Goal: Transaction & Acquisition: Purchase product/service

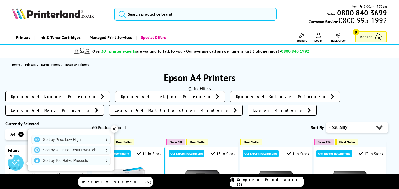
click at [104, 105] on link "Epson A4 Mono Printers" at bounding box center [54, 110] width 99 height 11
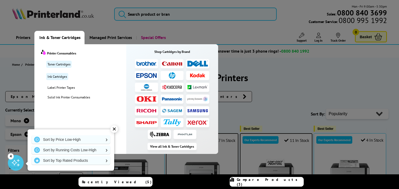
click at [55, 37] on span "Ink & Toner Cartridges" at bounding box center [59, 37] width 41 height 13
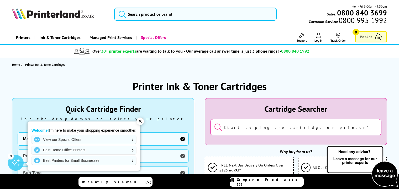
click at [257, 126] on input "search" at bounding box center [295, 127] width 171 height 16
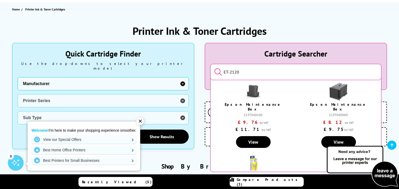
click at [230, 68] on input "ET-2120" at bounding box center [295, 72] width 171 height 16
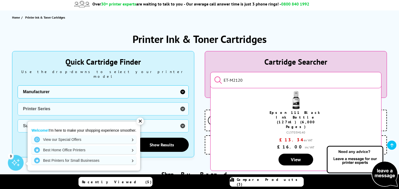
scroll to position [55, 0]
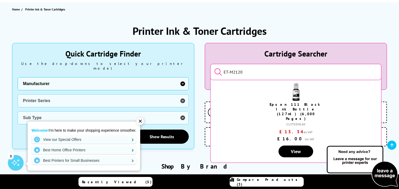
type input "ET-M2120"
